Goal: Task Accomplishment & Management: Manage account settings

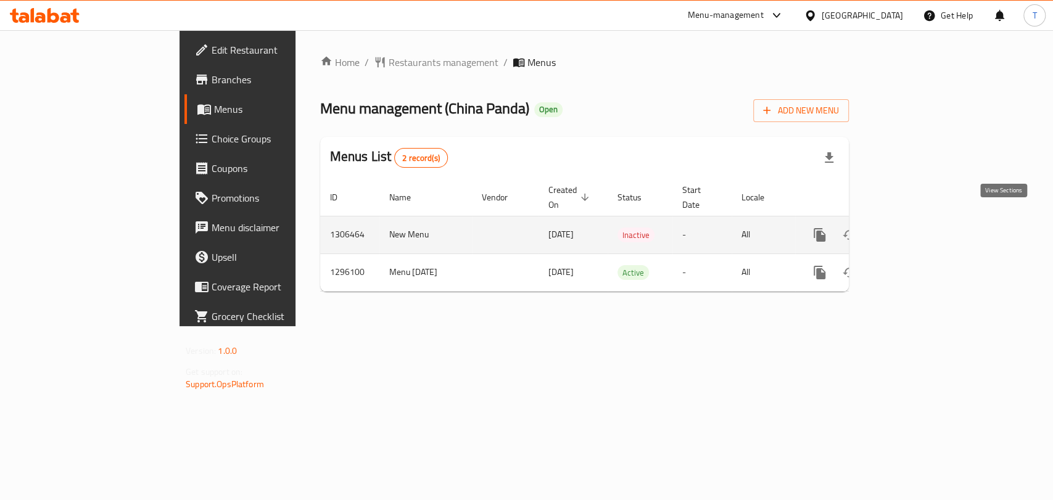
click at [914, 230] on icon "enhanced table" at bounding box center [908, 235] width 11 height 11
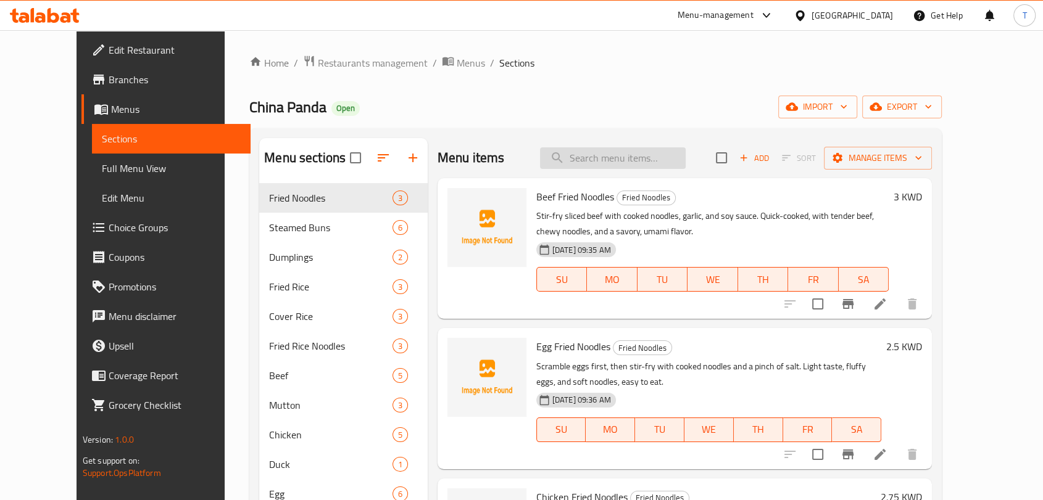
click at [596, 167] on input "search" at bounding box center [613, 158] width 146 height 22
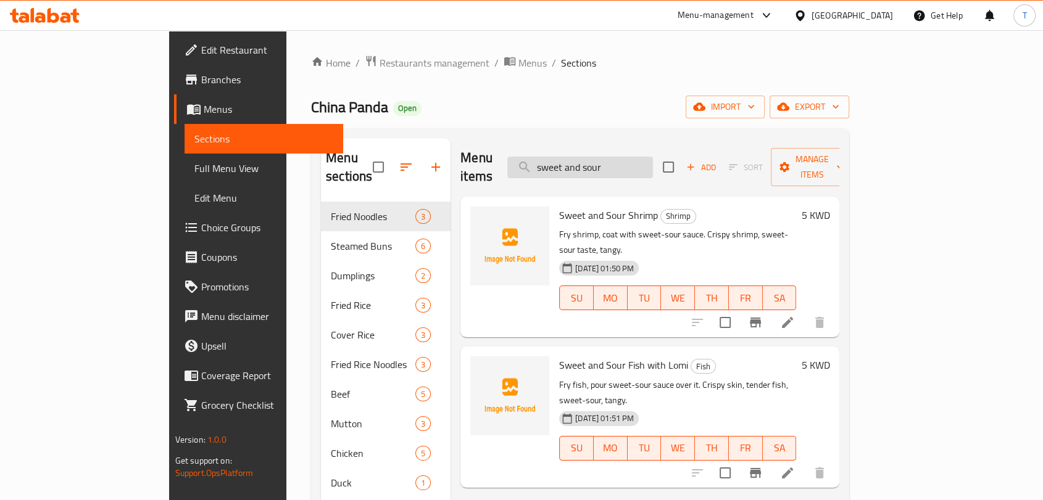
click at [653, 160] on input "sweet and sour" at bounding box center [580, 168] width 146 height 22
paste input "Sweet and Sour Chicken"
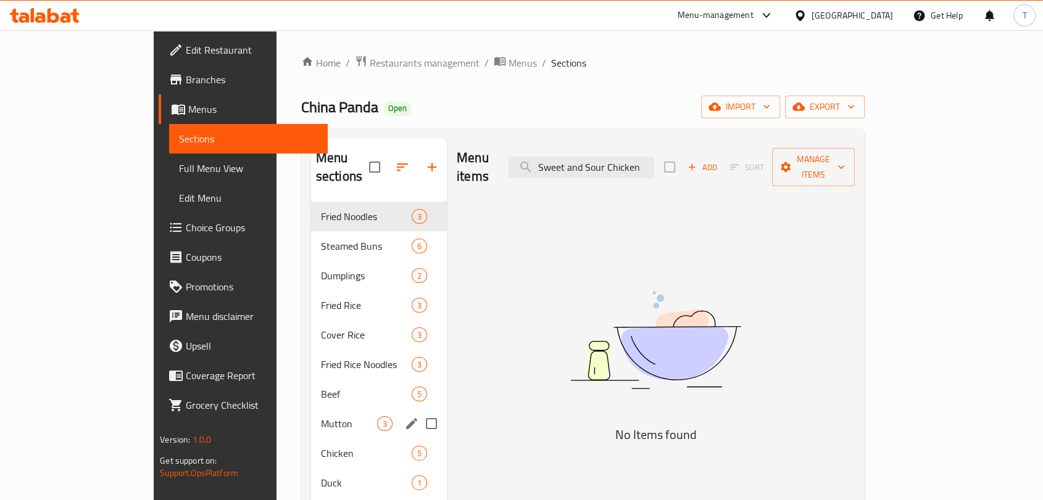
type input "Sweet and Sour Chicken"
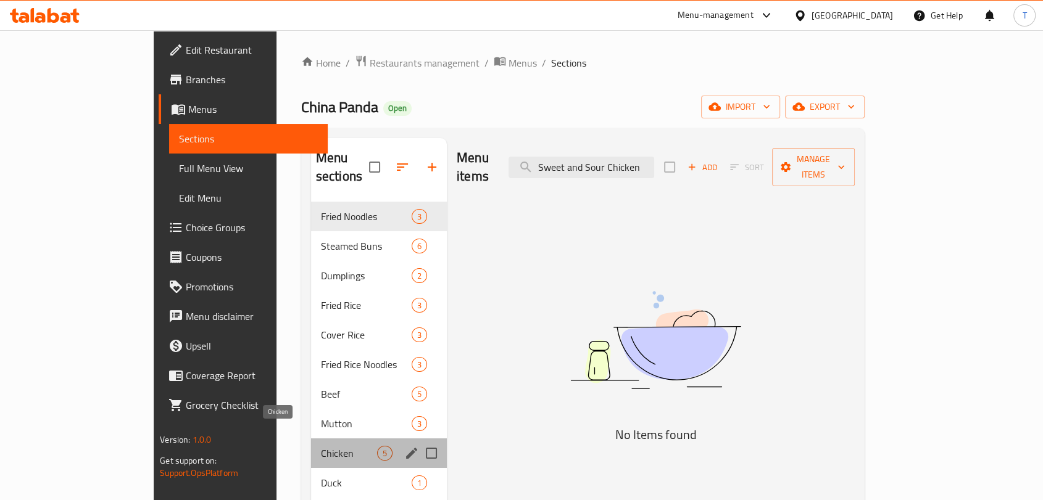
click at [321, 446] on span "Chicken" at bounding box center [349, 453] width 56 height 15
